Goal: Transaction & Acquisition: Purchase product/service

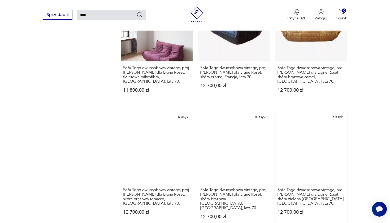
scroll to position [366, 0]
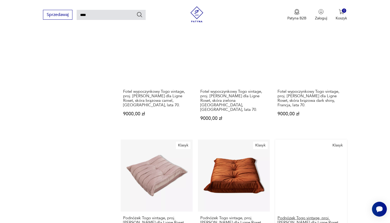
scroll to position [472, 0]
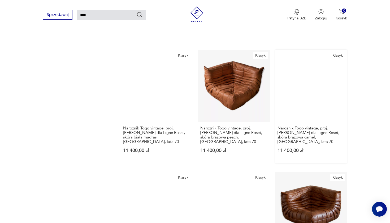
scroll to position [434, 0]
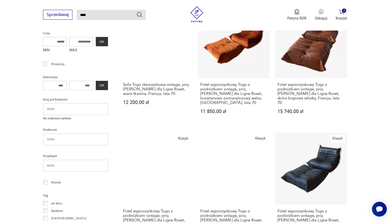
scroll to position [115, 0]
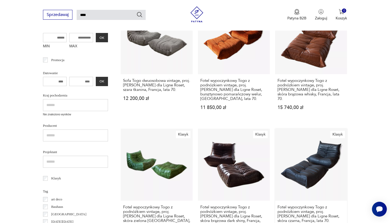
click at [275, 143] on link "Klasyk Fotel wypoczynkowy Togo z podnóżkiem vintage, proj. [PERSON_NAME] dla Li…" at bounding box center [311, 188] width 72 height 118
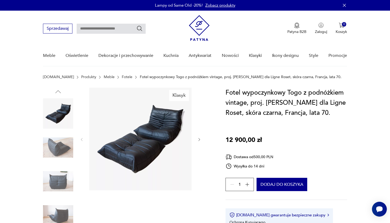
click at [200, 140] on icon "button" at bounding box center [199, 139] width 5 height 5
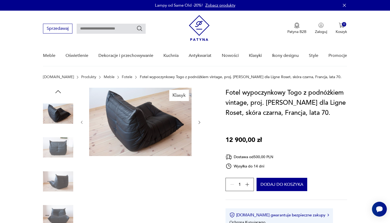
click at [200, 140] on div at bounding box center [141, 122] width 122 height 69
click at [201, 123] on icon "button" at bounding box center [199, 122] width 5 height 5
